Goal: Transaction & Acquisition: Book appointment/travel/reservation

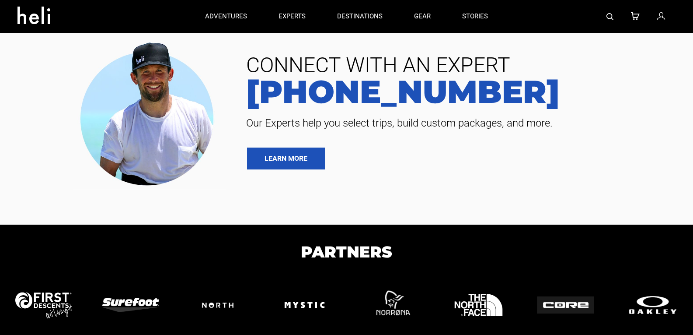
type input "Heli Skiing"
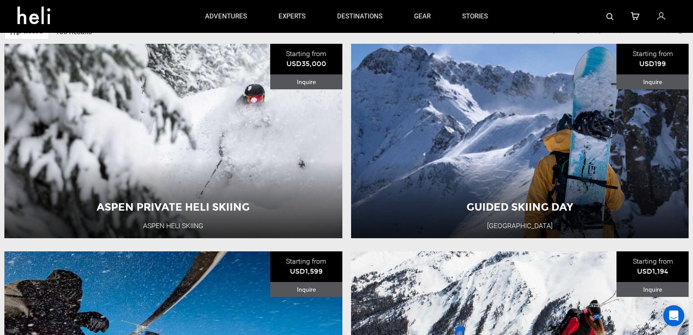
scroll to position [97, 0]
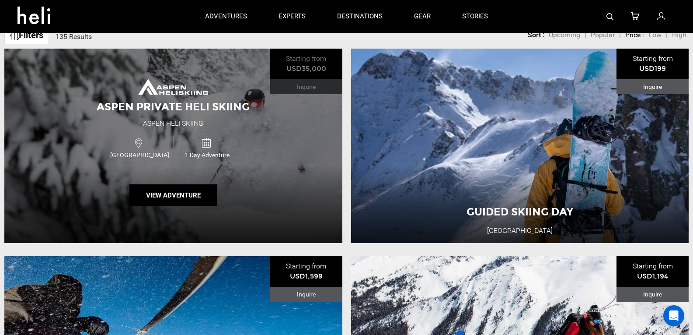
click at [236, 158] on span "1 Day Adventure" at bounding box center [207, 155] width 67 height 9
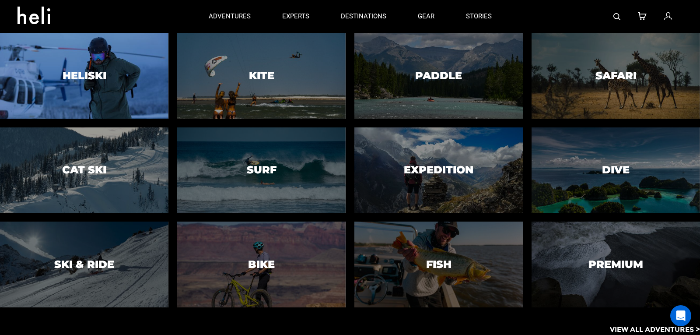
click at [134, 75] on div at bounding box center [84, 76] width 172 height 88
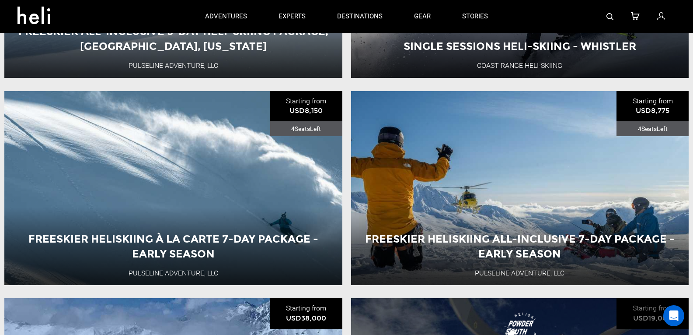
scroll to position [481, 0]
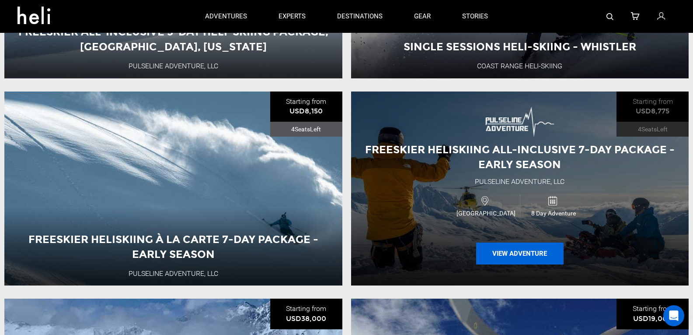
click at [514, 253] on button "View Adventure" at bounding box center [520, 253] width 88 height 22
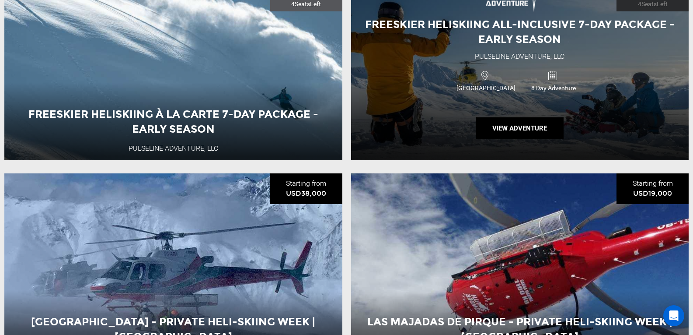
scroll to position [438, 0]
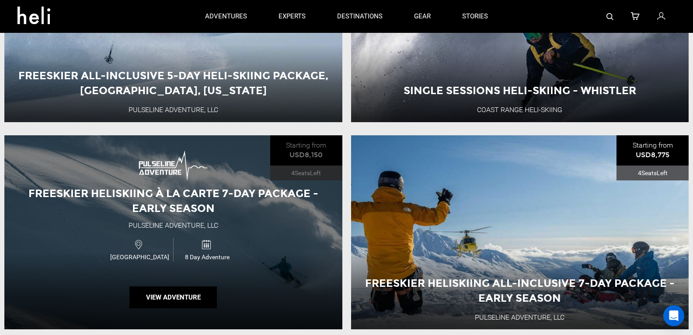
click at [168, 315] on div "Freeskier Heliskiing À La Carte 7-Day Package - Early Season Pulseline Adventur…" at bounding box center [173, 232] width 338 height 194
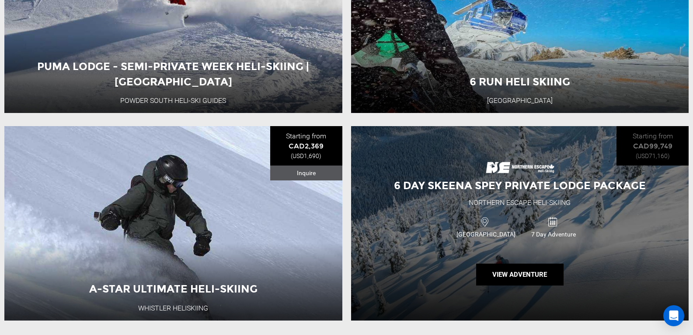
scroll to position [2319, 0]
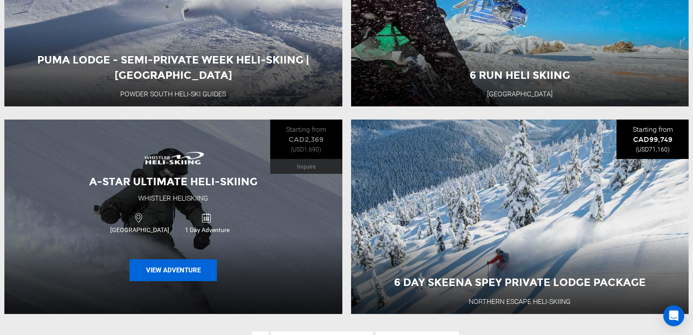
click at [165, 281] on button "View Adventure" at bounding box center [174, 270] width 88 height 22
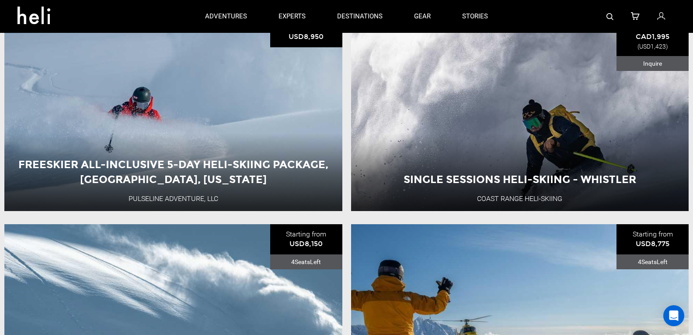
scroll to position [306, 0]
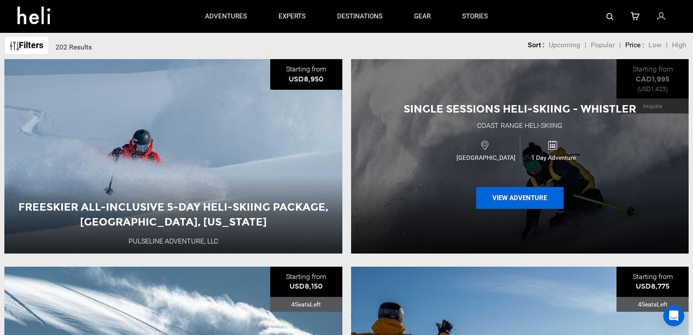
click at [508, 200] on button "View Adventure" at bounding box center [520, 198] width 88 height 22
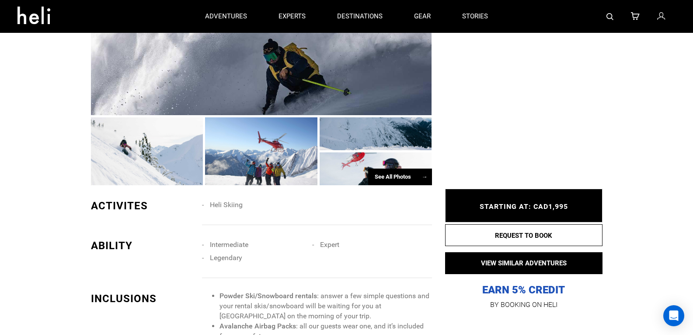
scroll to position [438, 0]
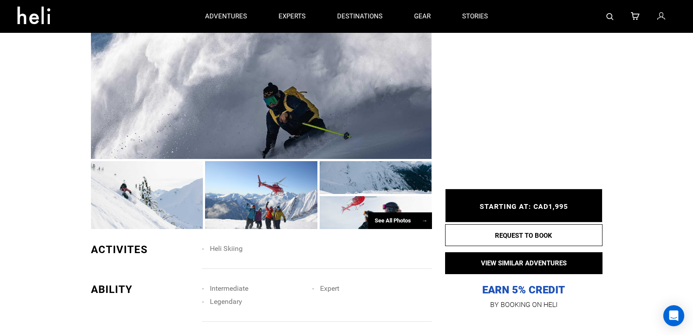
click at [389, 217] on div "See All Photos →" at bounding box center [400, 220] width 64 height 17
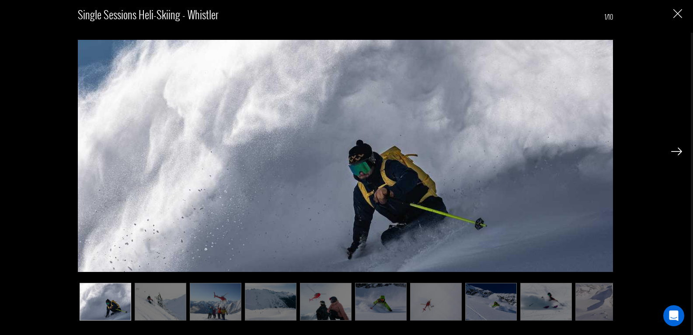
click at [157, 297] on img at bounding box center [161, 302] width 52 height 38
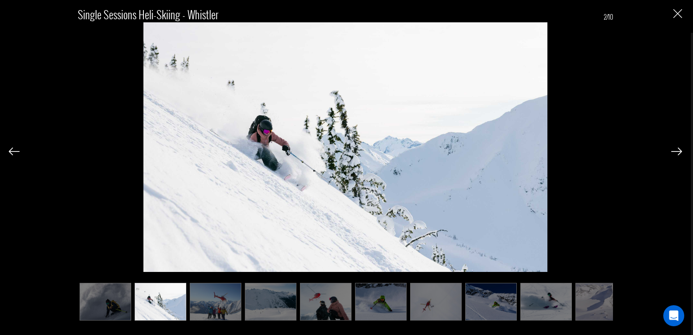
click at [211, 301] on img at bounding box center [216, 302] width 52 height 38
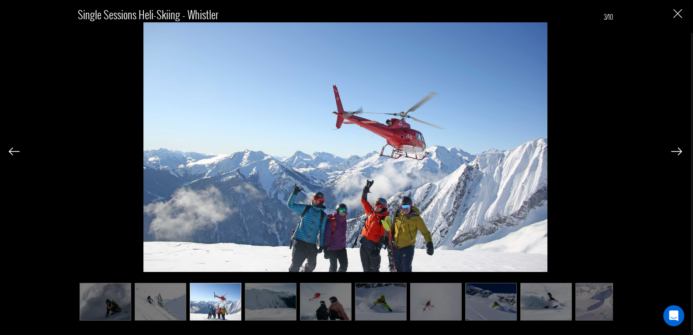
click at [284, 308] on img at bounding box center [271, 302] width 52 height 38
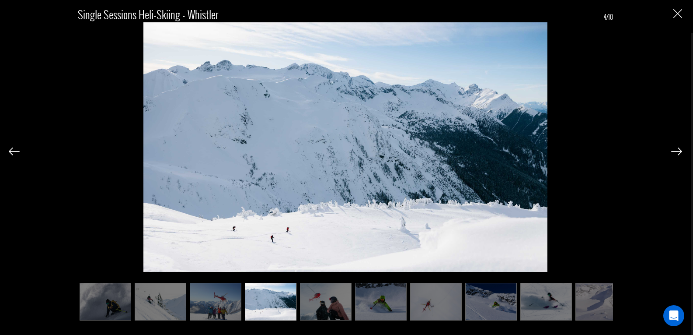
click at [322, 306] on img at bounding box center [326, 302] width 52 height 38
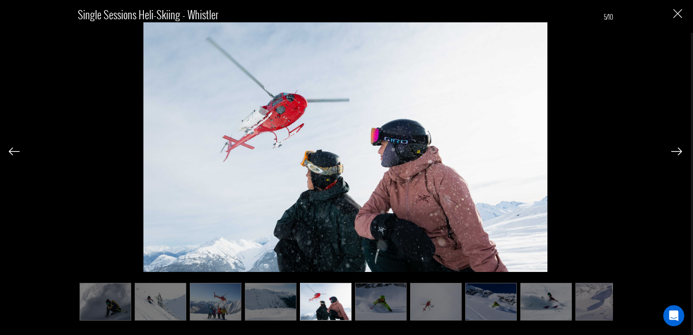
click at [387, 305] on img at bounding box center [381, 302] width 52 height 38
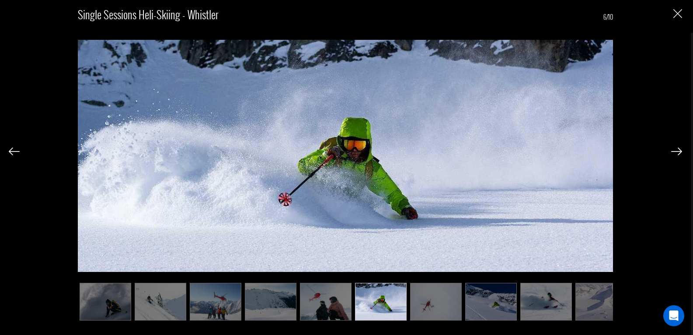
scroll to position [0, 16]
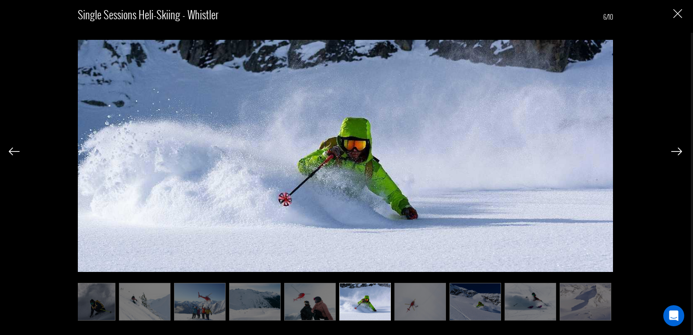
click at [419, 301] on img at bounding box center [421, 302] width 52 height 38
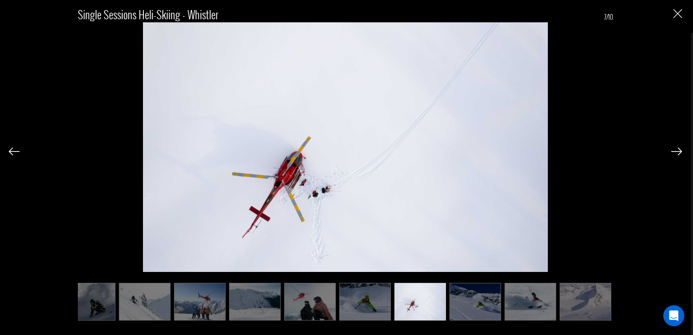
click at [486, 303] on img at bounding box center [476, 302] width 52 height 38
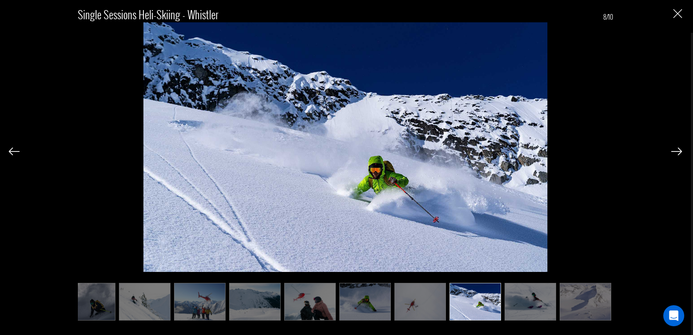
click at [537, 305] on img at bounding box center [531, 302] width 52 height 38
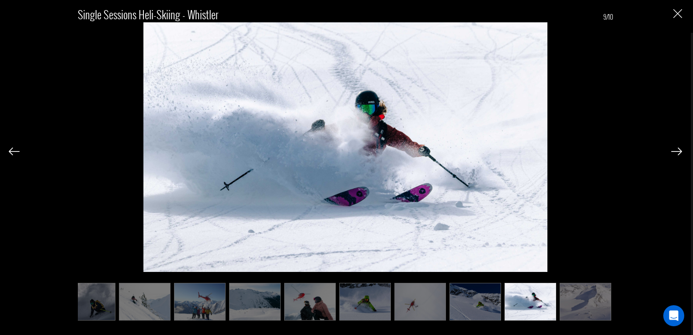
click at [681, 147] on img at bounding box center [677, 151] width 11 height 8
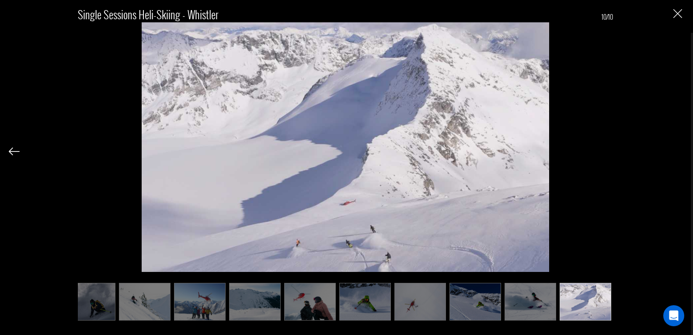
click at [675, 147] on div "Single Sessions Heli-Skiing - Whistler 10/10" at bounding box center [346, 159] width 674 height 318
click at [681, 15] on img "Close" at bounding box center [678, 13] width 9 height 9
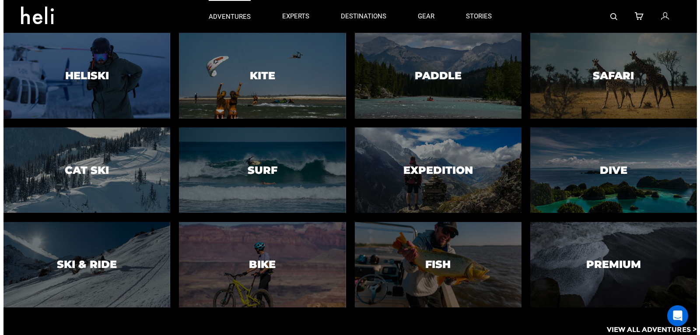
scroll to position [175, 0]
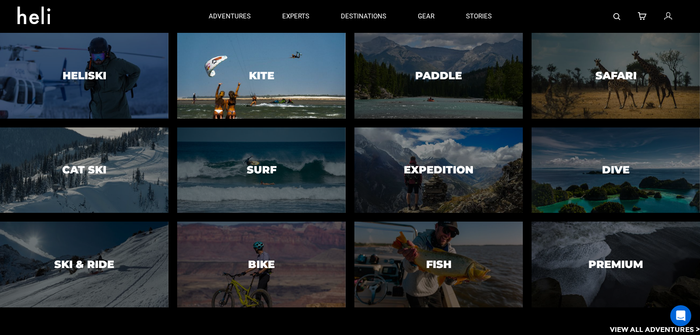
click at [258, 97] on div at bounding box center [261, 76] width 172 height 88
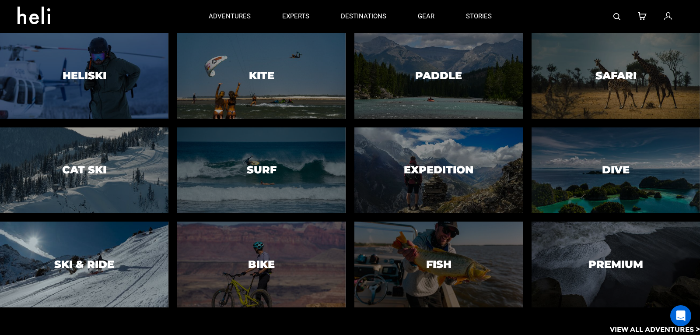
click at [136, 259] on div at bounding box center [84, 265] width 172 height 88
